Goal: Navigation & Orientation: Find specific page/section

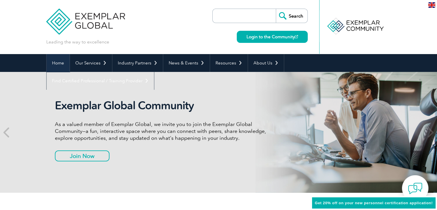
click at [58, 63] on link "Home" at bounding box center [58, 63] width 23 height 18
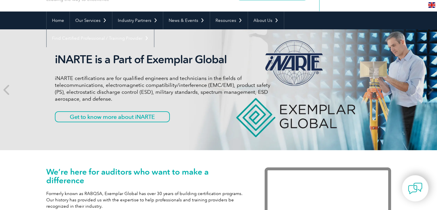
scroll to position [36, 0]
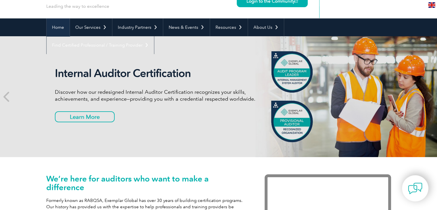
click at [54, 29] on link "Home" at bounding box center [58, 27] width 23 height 18
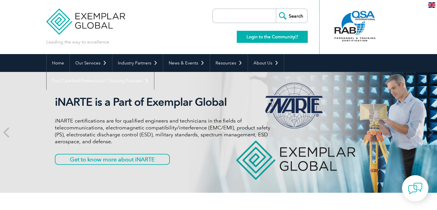
click at [266, 37] on link "Login to the Community" at bounding box center [272, 37] width 71 height 12
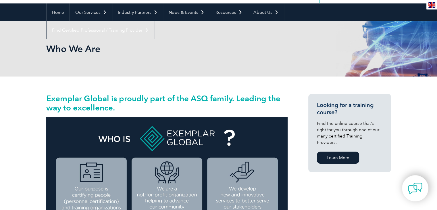
scroll to position [51, 0]
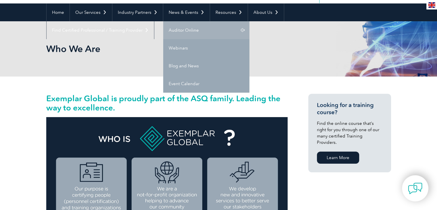
click at [182, 30] on link "Auditor Online" at bounding box center [206, 30] width 86 height 18
